Goal: Task Accomplishment & Management: Use online tool/utility

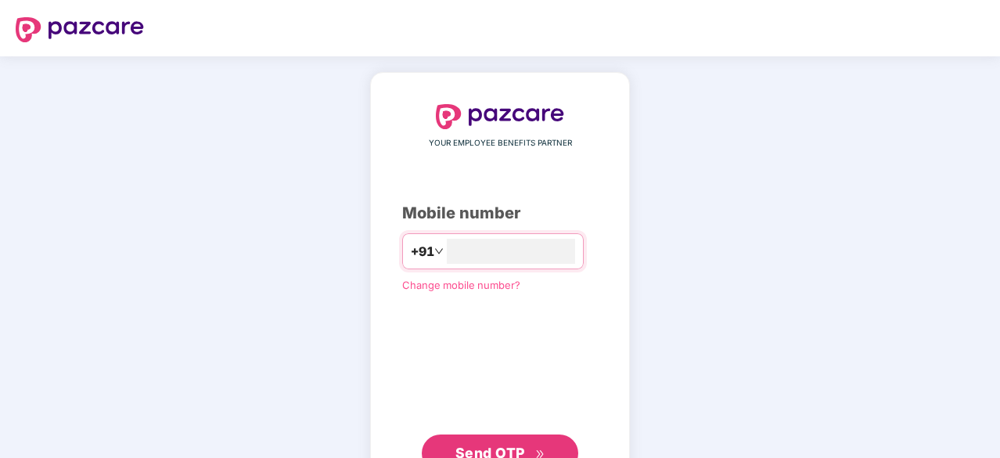
type input "**********"
click at [505, 443] on span "Send OTP" at bounding box center [490, 451] width 70 height 16
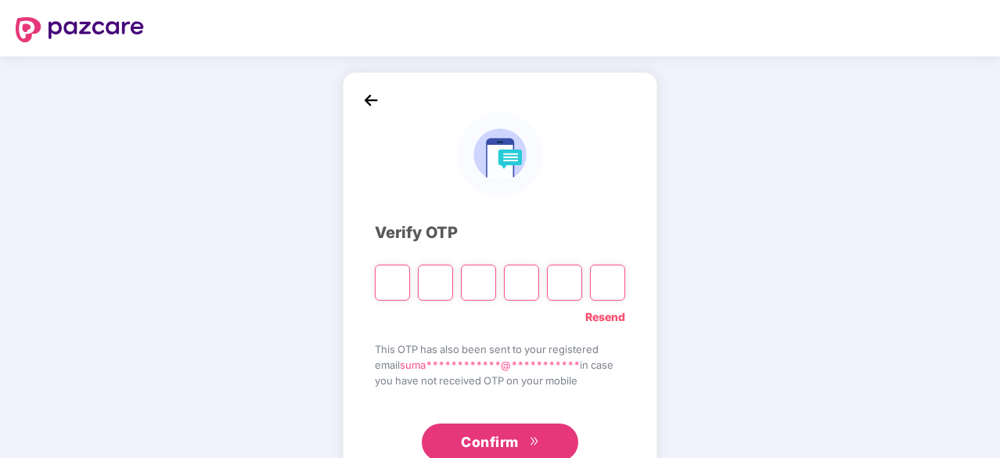
type input "*"
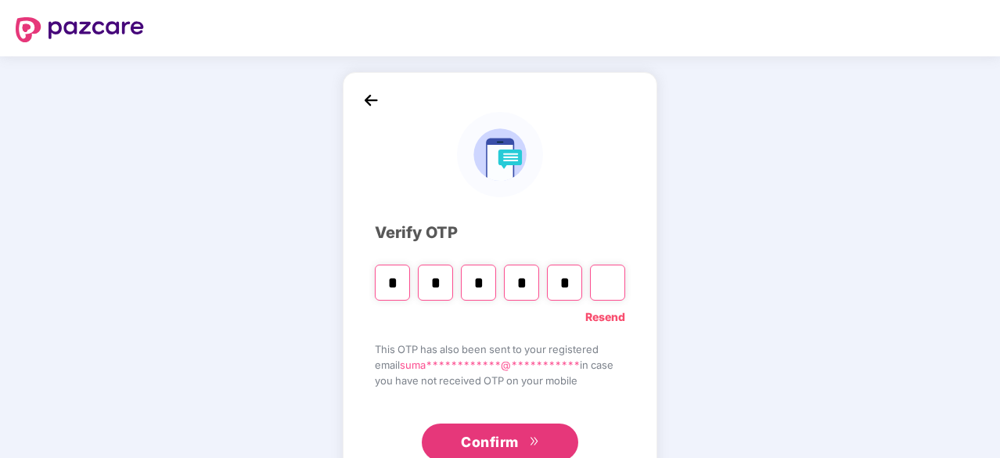
type input "*"
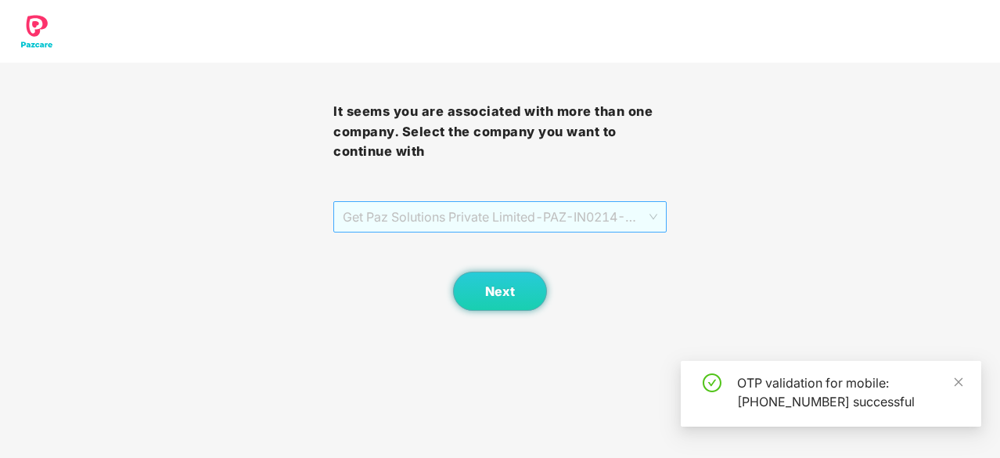
click at [556, 230] on span "Get Paz Solutions Private Limited - PAZ-IN0214 - EMPLOYEE" at bounding box center [500, 217] width 314 height 30
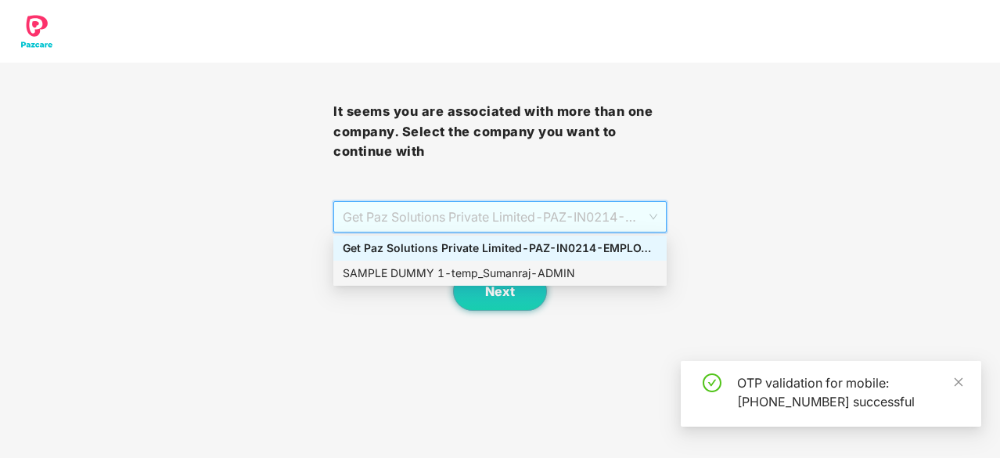
click at [501, 282] on div "SAMPLE DUMMY 1 - temp_Sumanraj - ADMIN" at bounding box center [499, 273] width 333 height 25
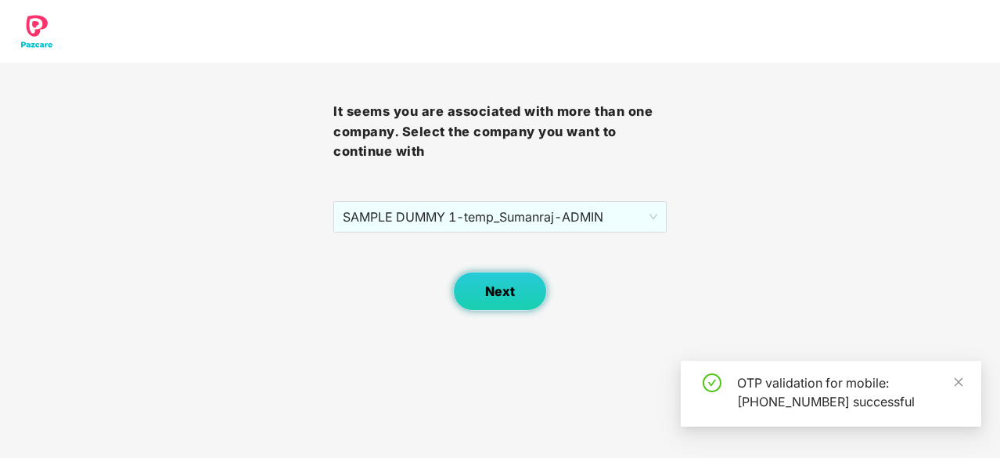
click at [492, 289] on span "Next" at bounding box center [500, 291] width 30 height 15
